Goal: Task Accomplishment & Management: Use online tool/utility

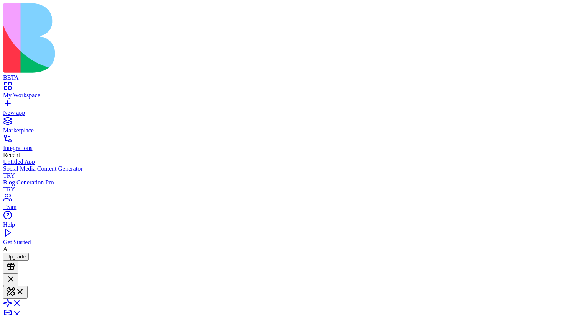
click at [47, 92] on div "My Workspace" at bounding box center [289, 95] width 573 height 7
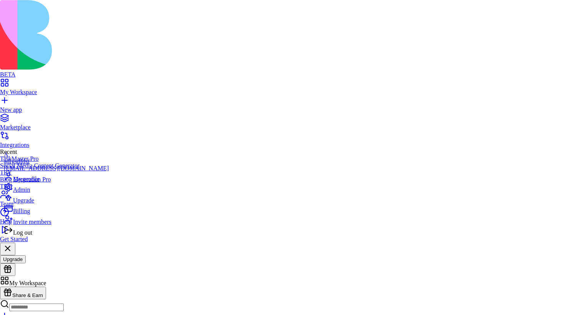
click at [57, 236] on div "Log out" at bounding box center [56, 231] width 105 height 11
